Goal: Information Seeking & Learning: Learn about a topic

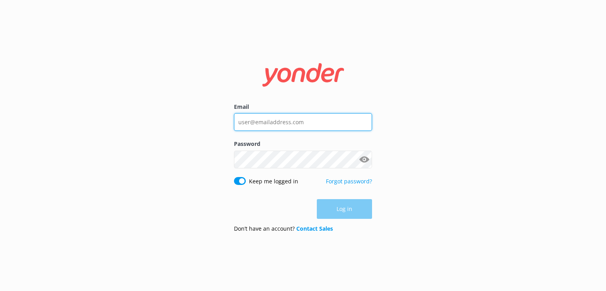
type input "[PERSON_NAME][EMAIL_ADDRESS][DOMAIN_NAME]"
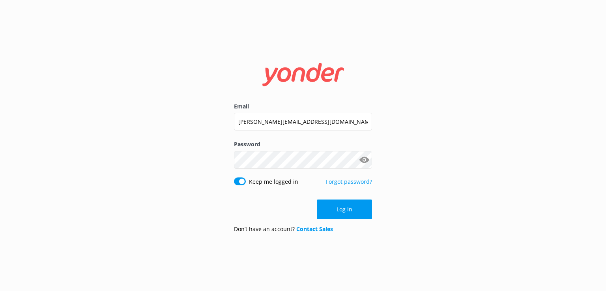
click at [345, 209] on div "Log in" at bounding box center [303, 209] width 138 height 20
click at [334, 211] on button "Log in" at bounding box center [344, 209] width 55 height 20
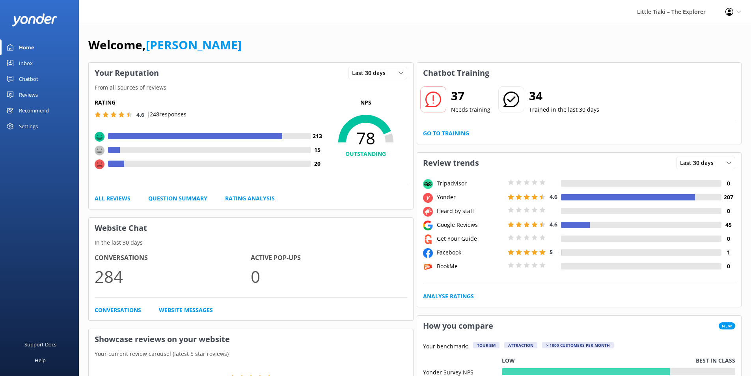
click at [252, 197] on link "Rating Analysis" at bounding box center [250, 198] width 50 height 9
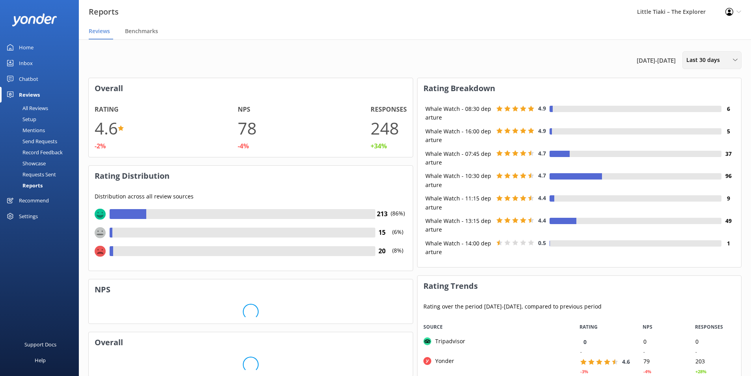
scroll to position [158, 318]
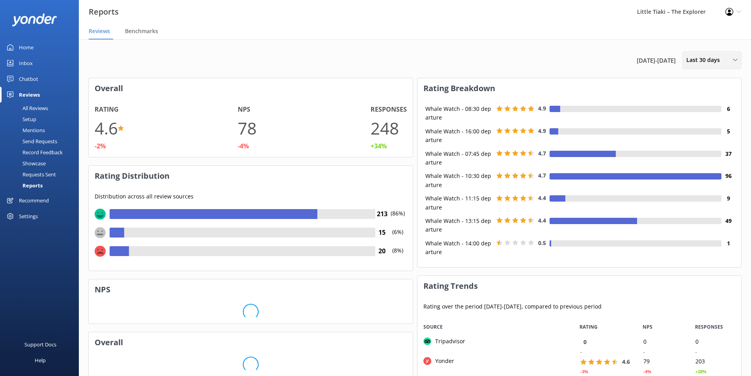
click at [605, 60] on span "Last 30 days" at bounding box center [705, 60] width 38 height 9
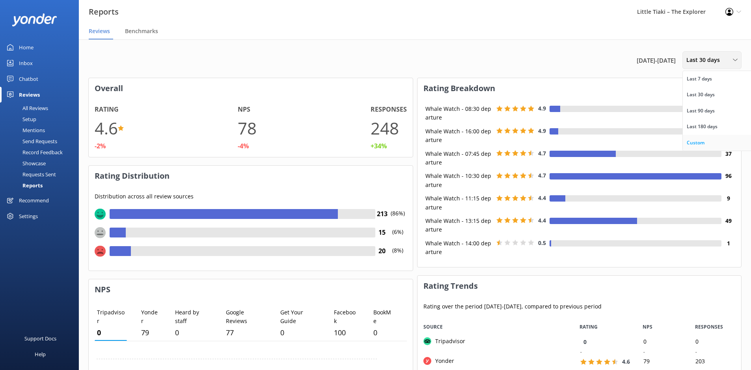
click at [605, 143] on div "Custom" at bounding box center [696, 143] width 18 height 8
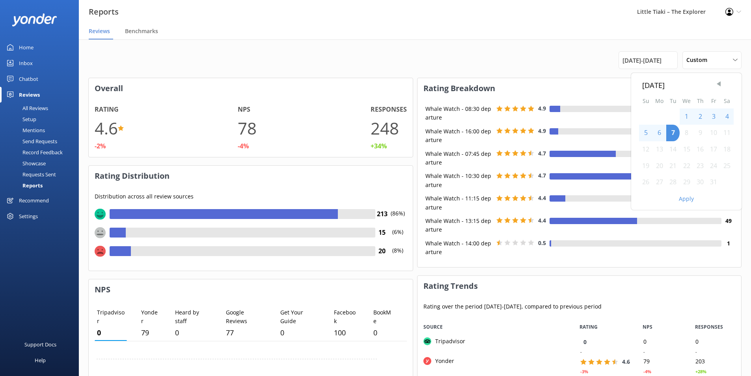
click at [605, 83] on span "Previous Month" at bounding box center [719, 84] width 8 height 8
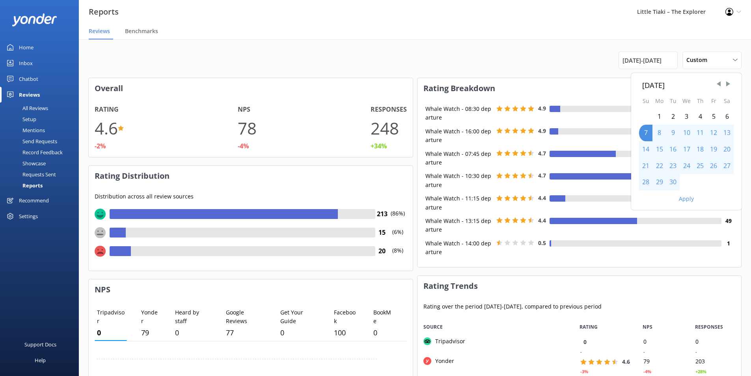
click at [605, 117] on div "1" at bounding box center [659, 116] width 14 height 17
click at [605, 183] on div "30" at bounding box center [672, 182] width 13 height 17
click at [605, 197] on button "Apply" at bounding box center [686, 199] width 15 height 6
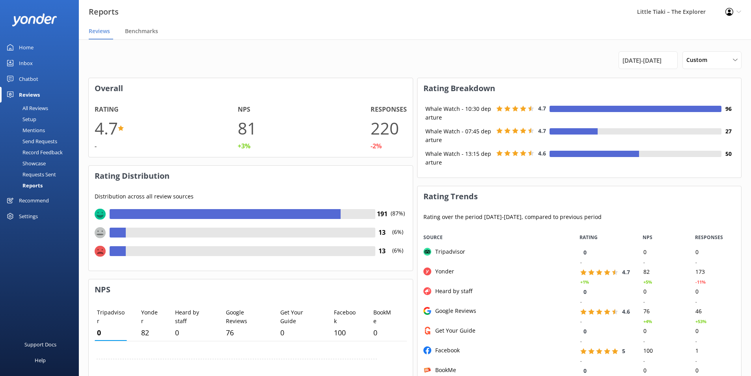
click at [41, 131] on div "Mentions" at bounding box center [25, 130] width 40 height 11
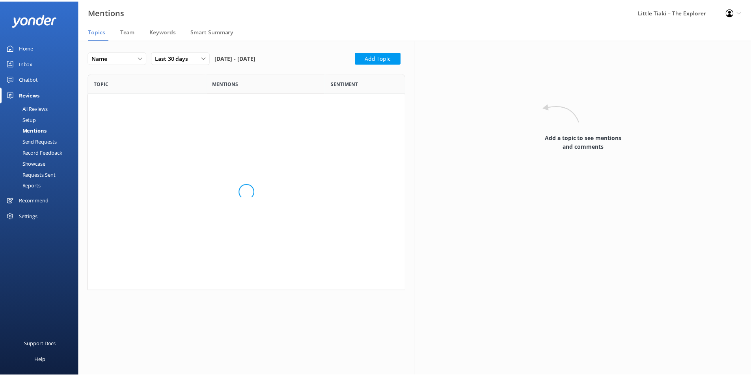
scroll to position [211, 314]
click at [211, 31] on span "Smart Summary" at bounding box center [213, 31] width 43 height 8
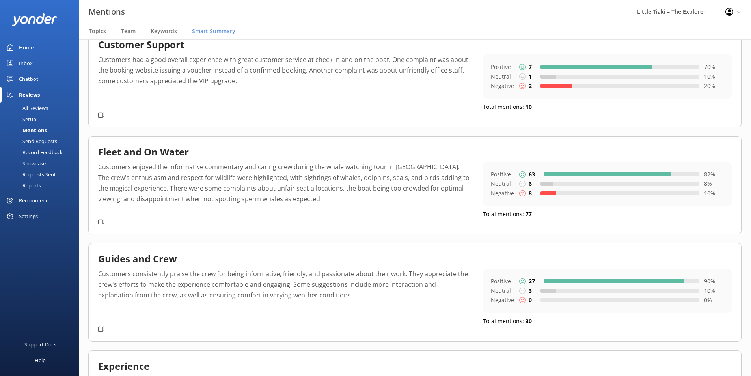
scroll to position [47, 0]
click at [97, 222] on div "Fleet and On Water Customers enjoyed the informative commentary and caring crew…" at bounding box center [414, 185] width 653 height 98
click at [99, 221] on icon at bounding box center [101, 222] width 6 height 6
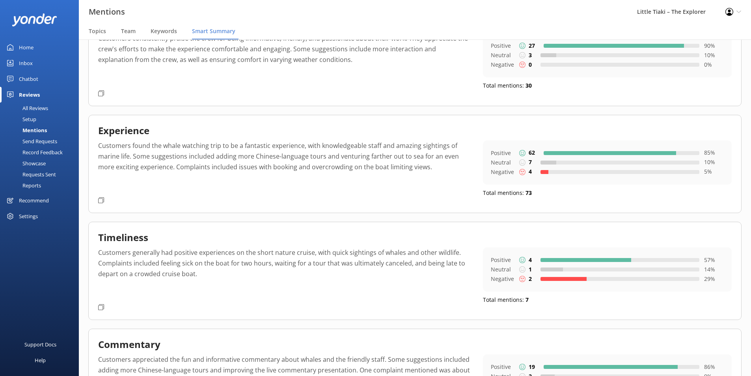
scroll to position [283, 0]
click at [100, 199] on icon at bounding box center [101, 200] width 6 height 6
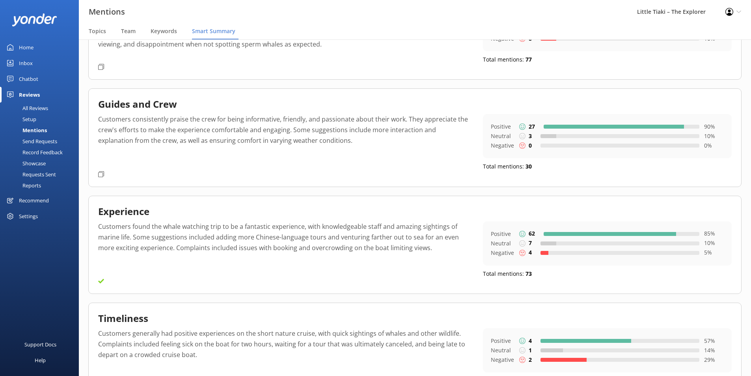
scroll to position [202, 0]
click at [99, 175] on icon at bounding box center [101, 174] width 6 height 6
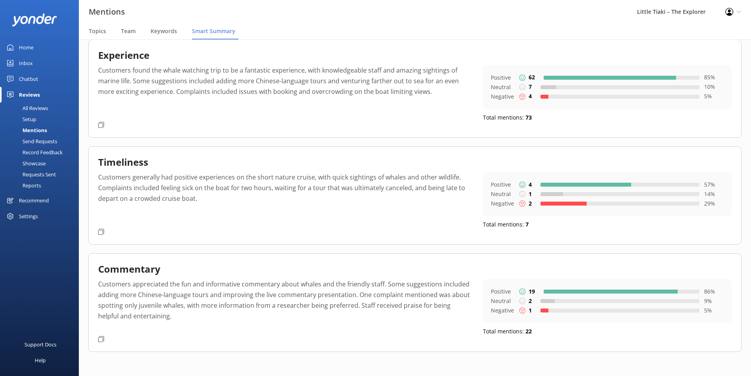
scroll to position [359, 0]
click at [100, 291] on icon at bounding box center [101, 339] width 6 height 6
click at [101, 235] on div "Timeliness Customers generally had positive experiences on the short nature cru…" at bounding box center [414, 195] width 653 height 98
click at [100, 229] on icon at bounding box center [101, 231] width 6 height 6
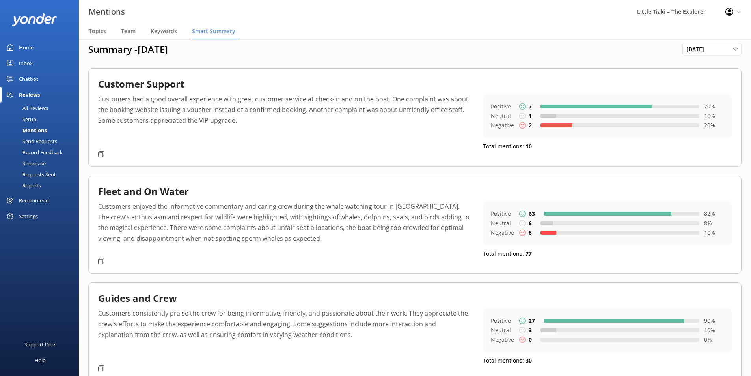
scroll to position [0, 0]
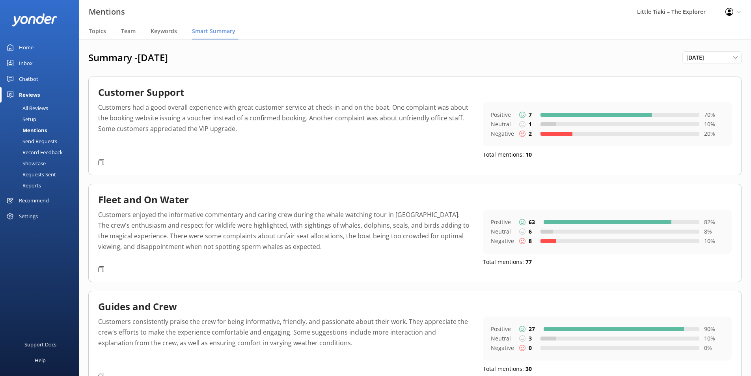
click at [99, 161] on icon at bounding box center [101, 162] width 6 height 6
